Goal: Find contact information: Find contact information

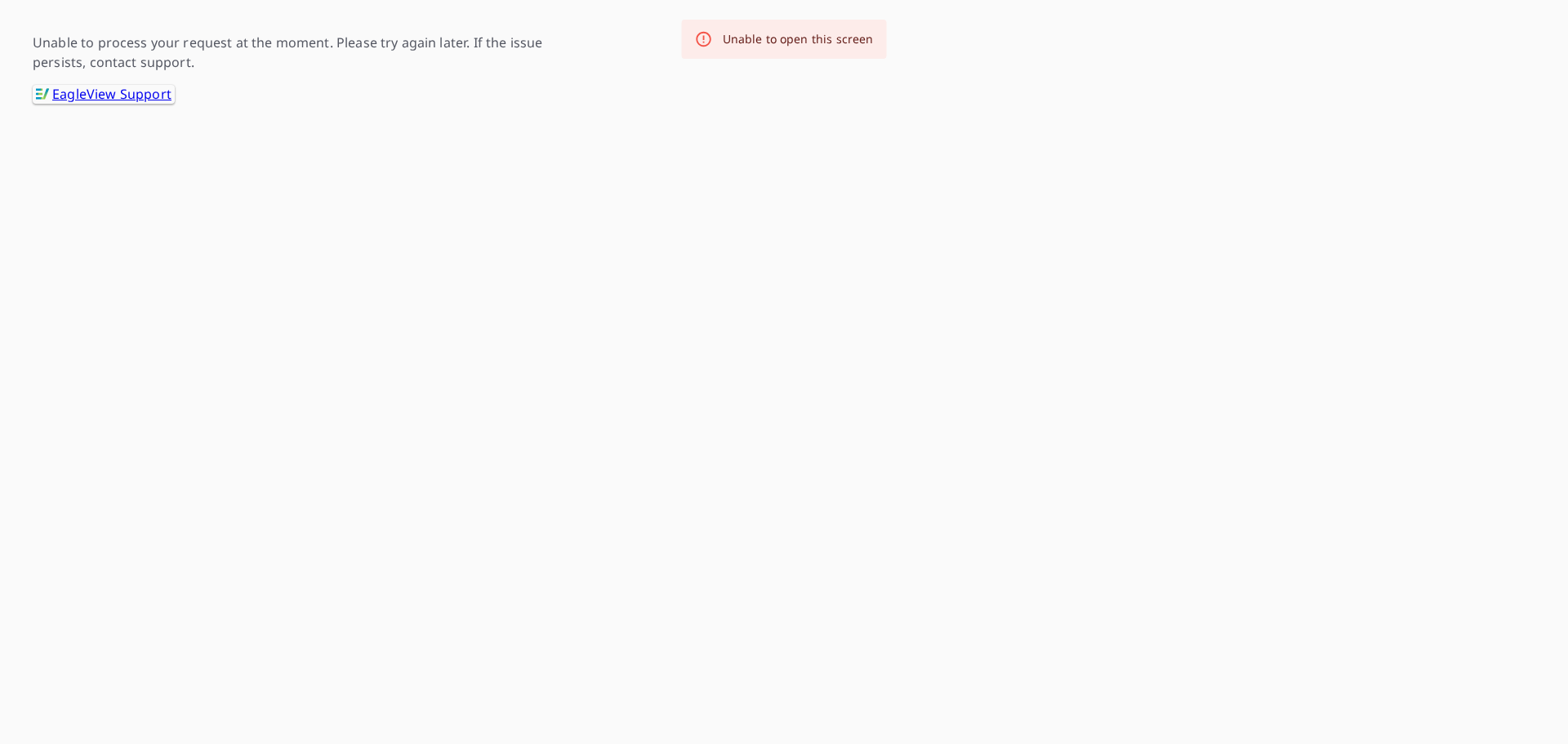
click at [137, 100] on link ".favicon_svg__cls-1{fill:#8ccc4c}.favicon_svg__cls-2{fill:#0098c5} EagleView Su…" at bounding box center [103, 94] width 142 height 18
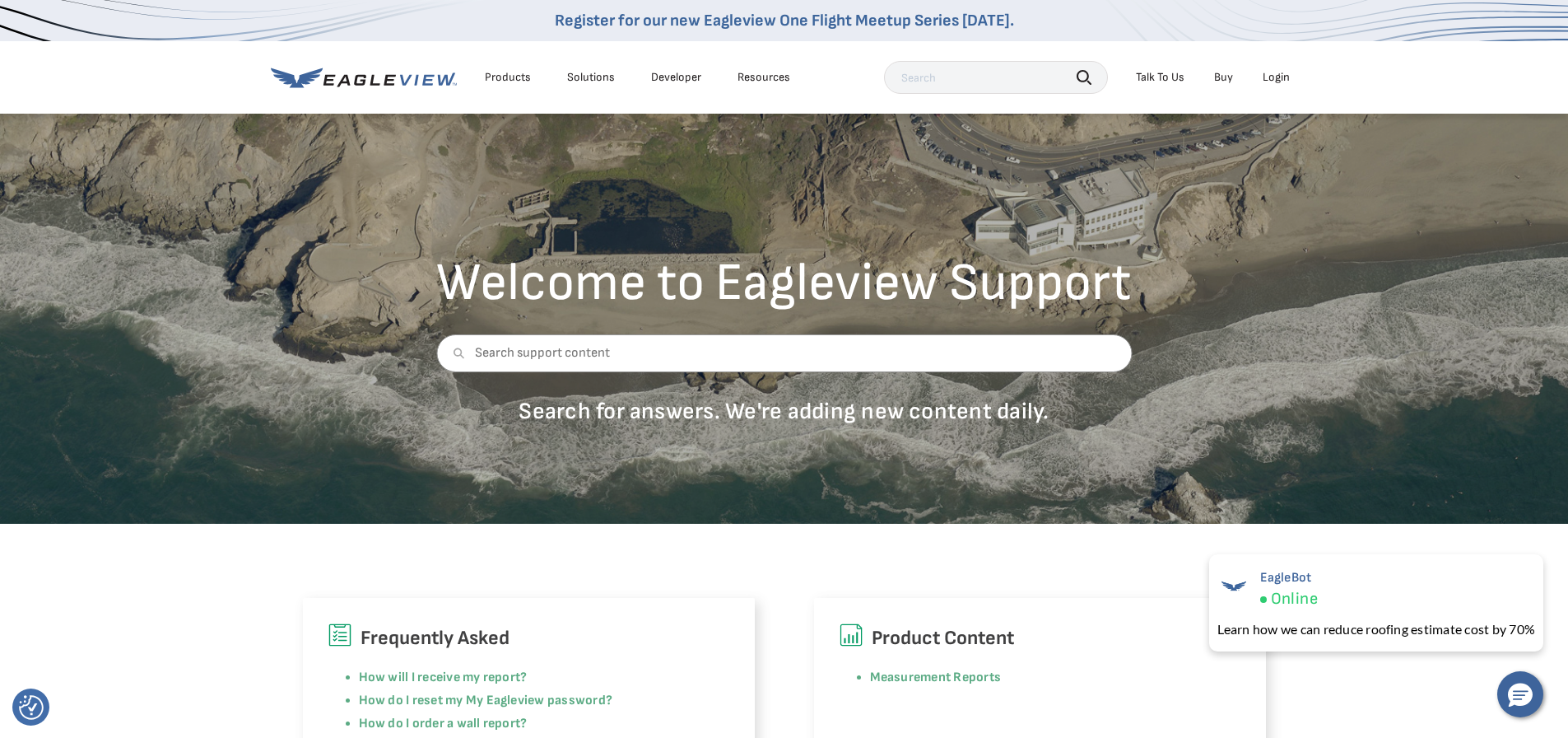
click at [1284, 83] on div "Login" at bounding box center [1276, 77] width 27 height 15
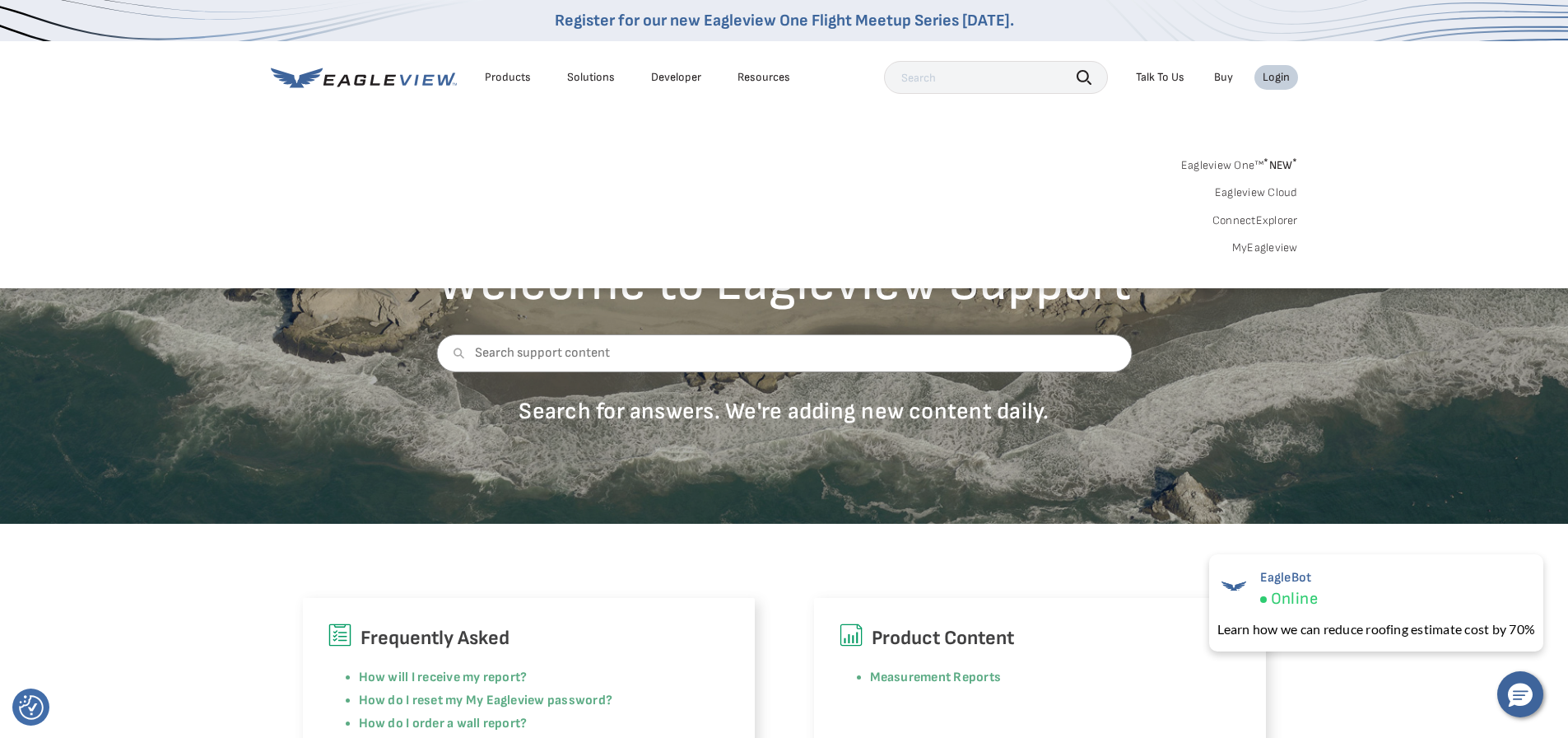
click at [1275, 164] on span "* NEW *" at bounding box center [1280, 164] width 33 height 14
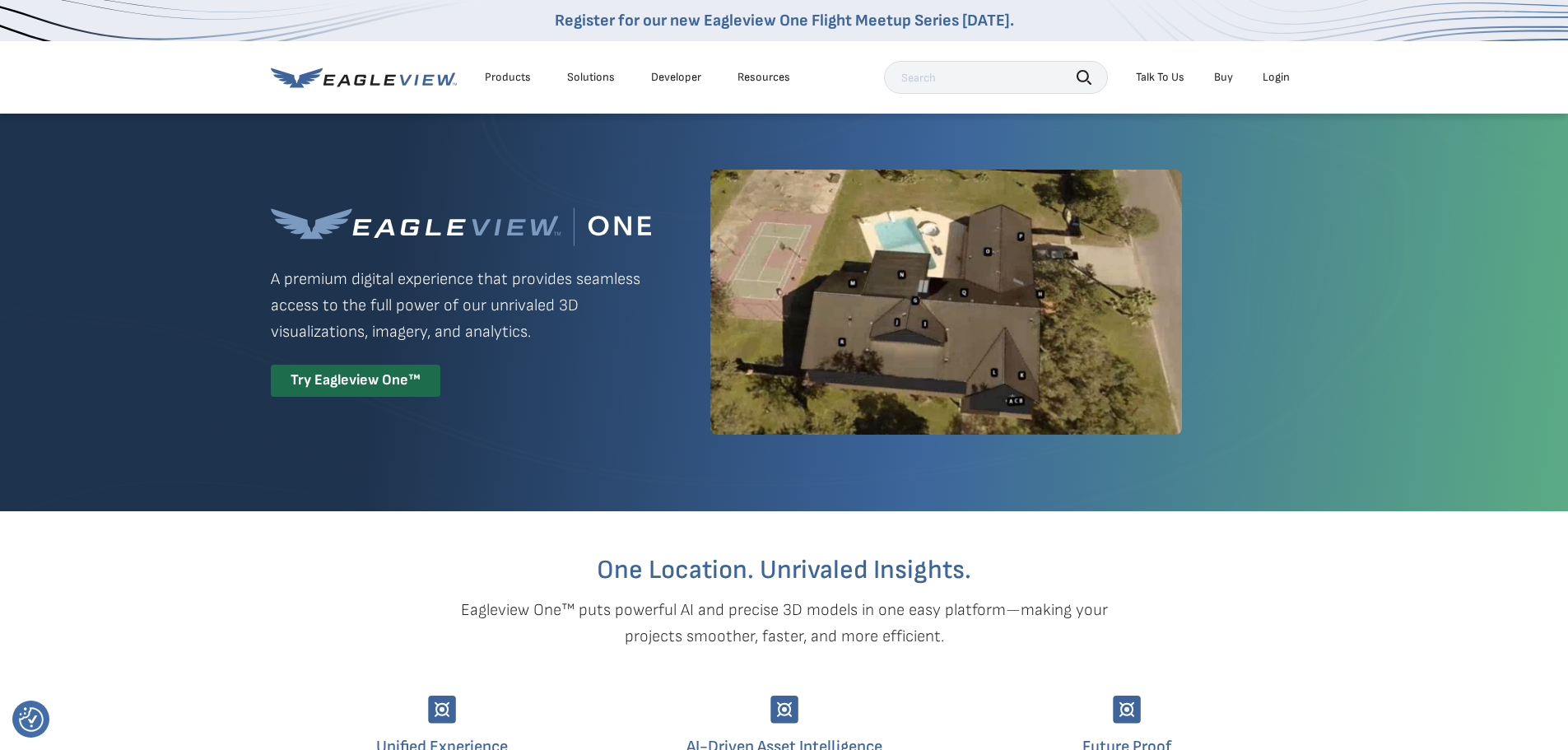
click at [1279, 72] on div "Login" at bounding box center [1276, 77] width 27 height 15
click at [266, 564] on section "One Location. Unrivaled Insights. Eagleview One™ puts powerful AI and precise 3…" at bounding box center [784, 718] width 1568 height 412
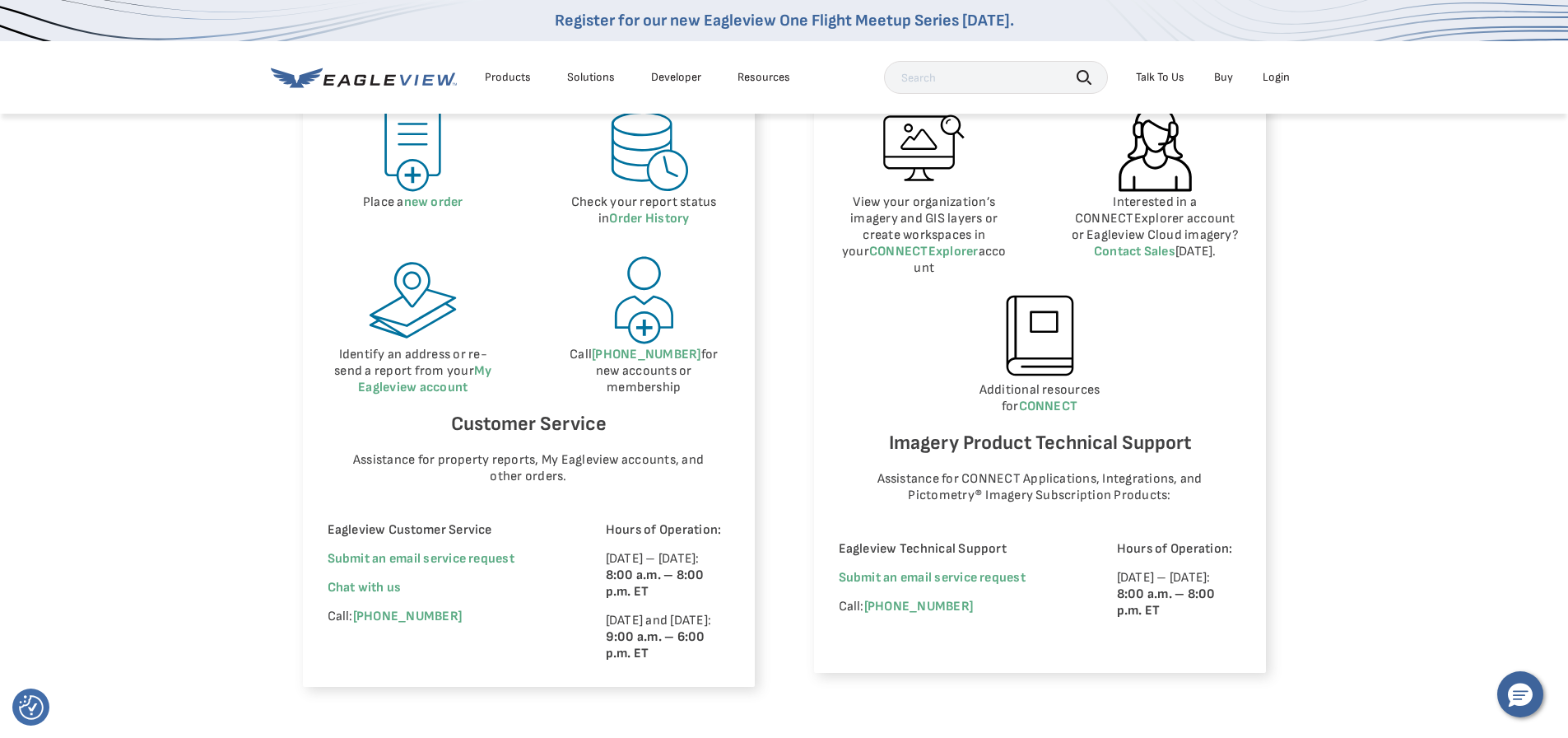
scroll to position [988, 0]
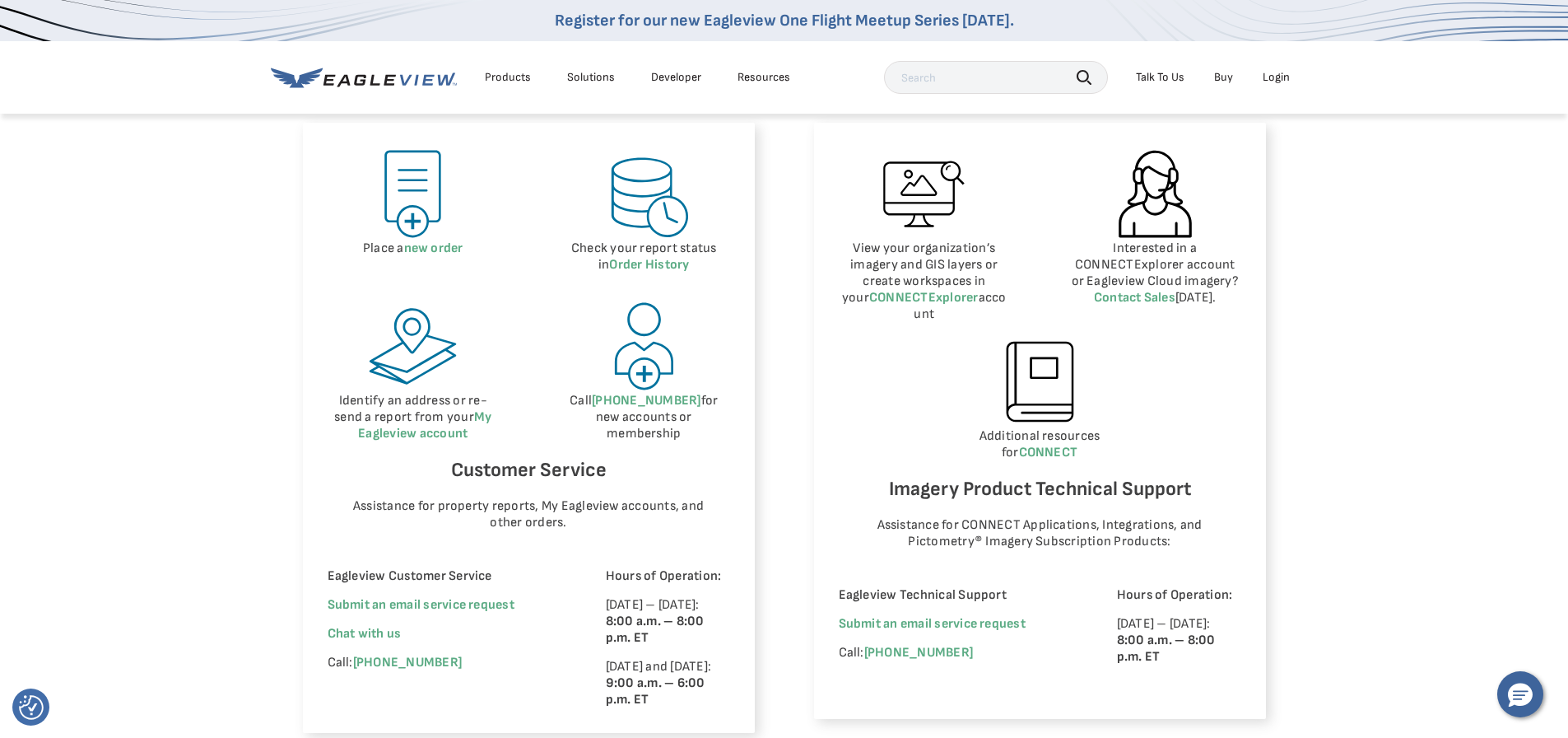
scroll to position [988, 0]
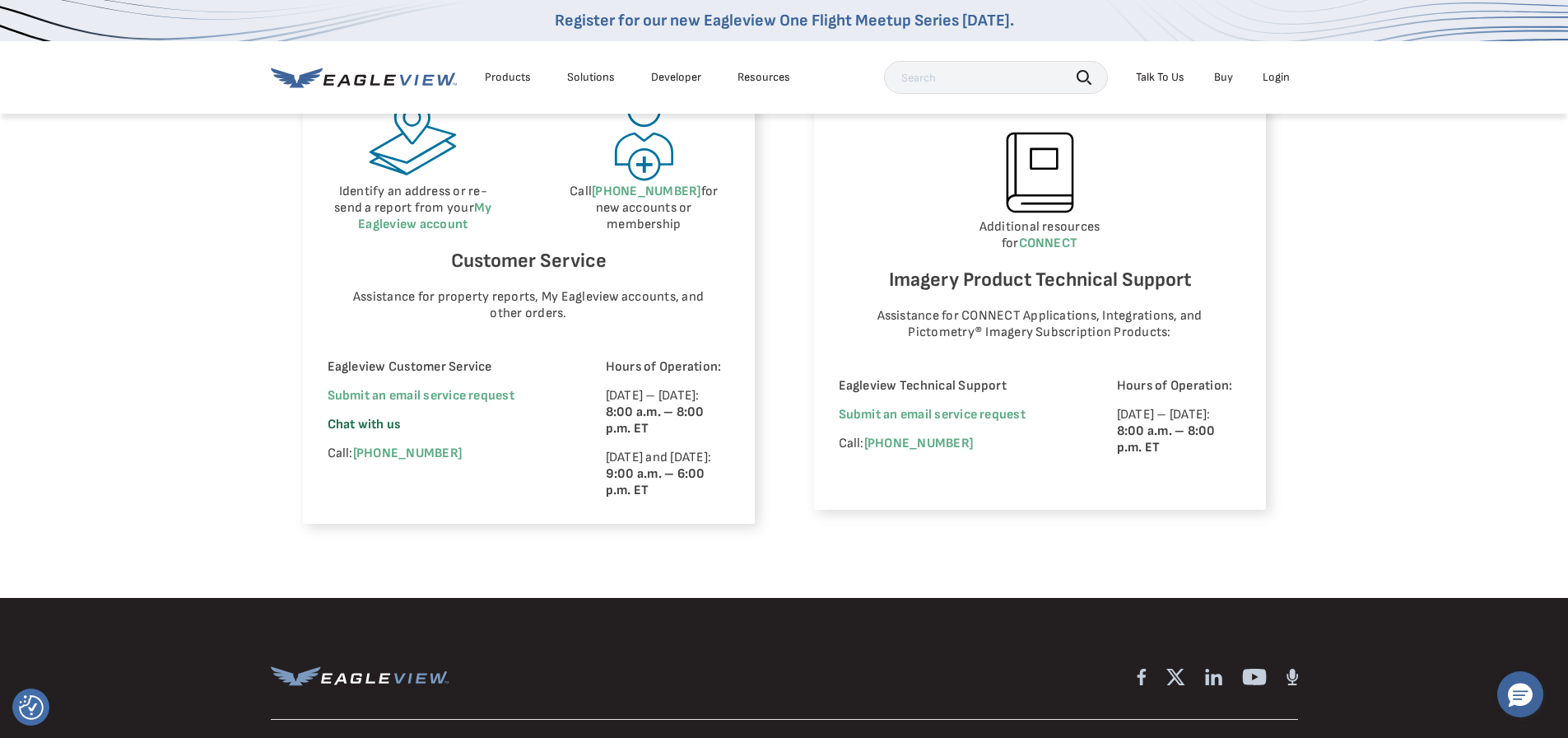
click at [378, 423] on span "Chat with us" at bounding box center [365, 424] width 74 height 16
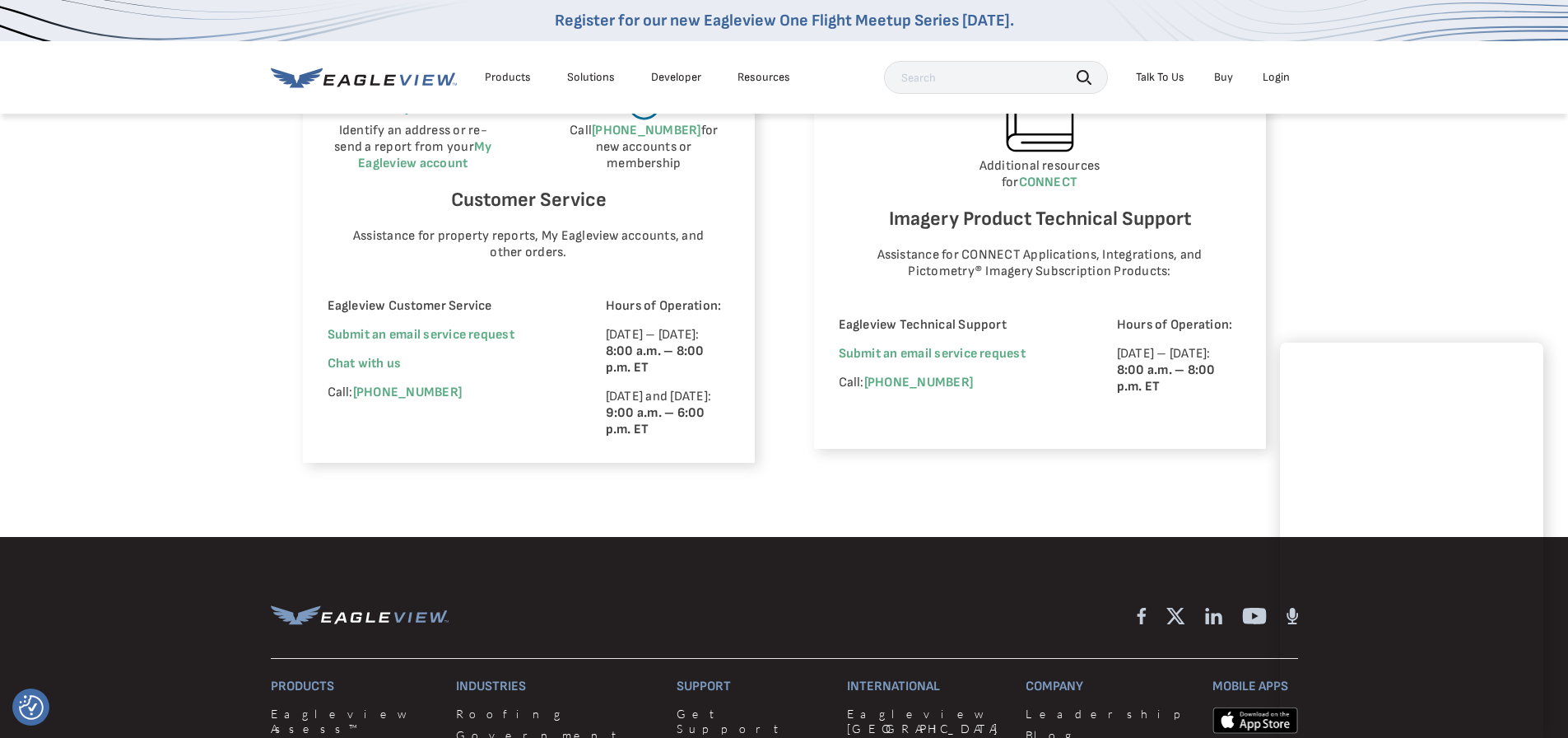
scroll to position [1070, 0]
